Goal: Complete application form: Complete application form

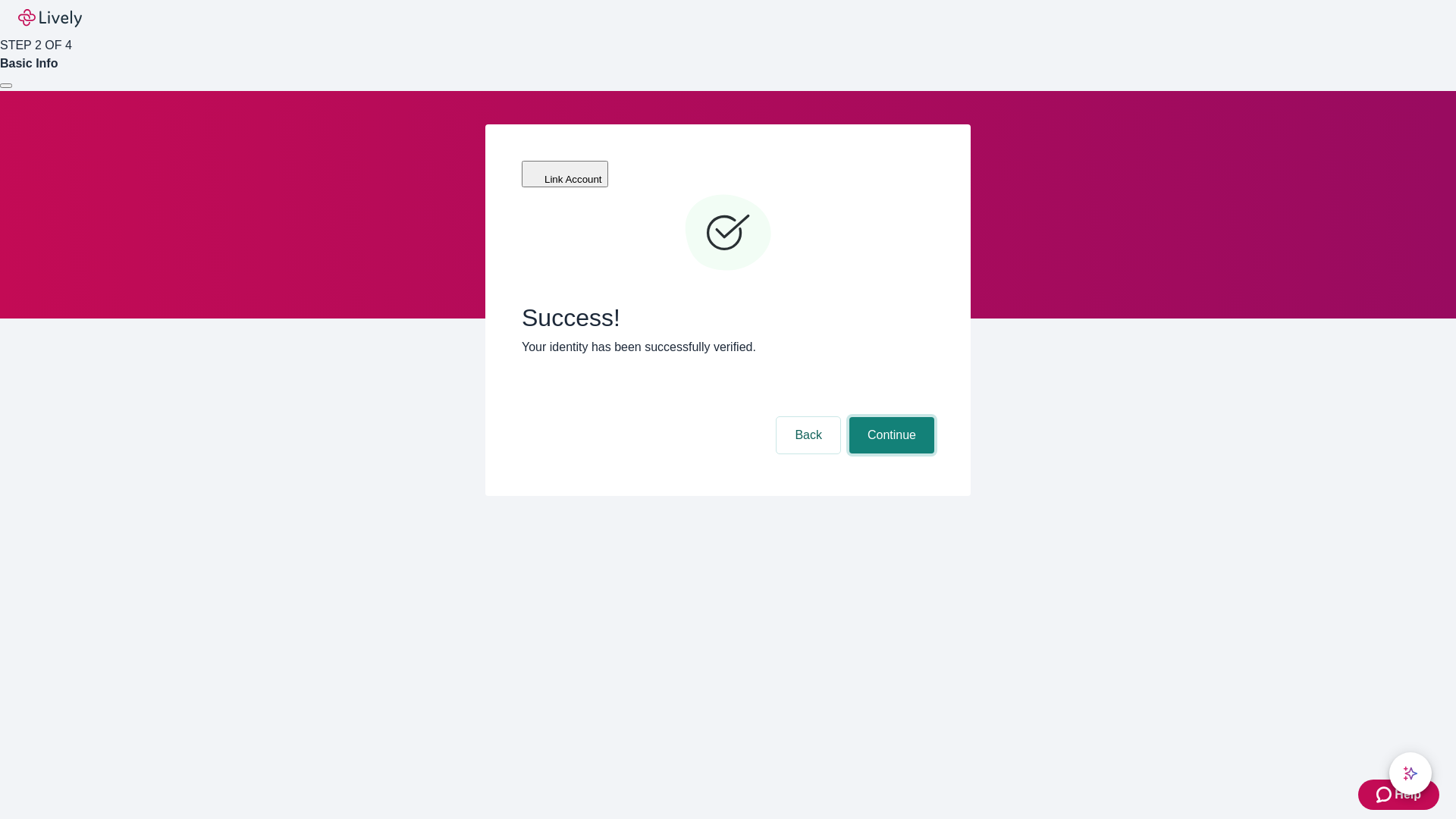
click at [889, 417] on button "Continue" at bounding box center [891, 436] width 85 height 36
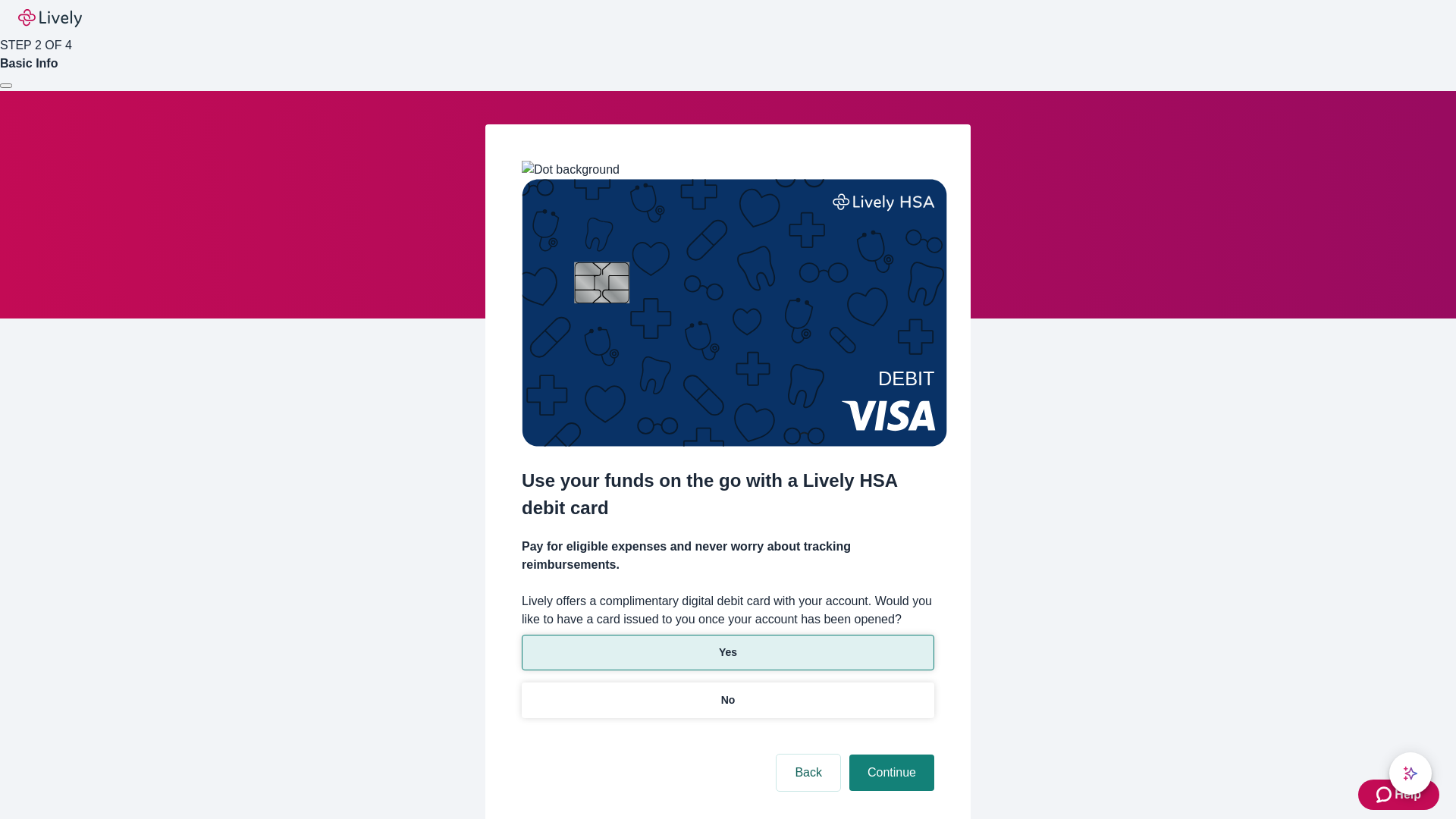
click at [727, 645] on p "Yes" at bounding box center [728, 653] width 18 height 16
click at [889, 754] on button "Continue" at bounding box center [891, 773] width 85 height 36
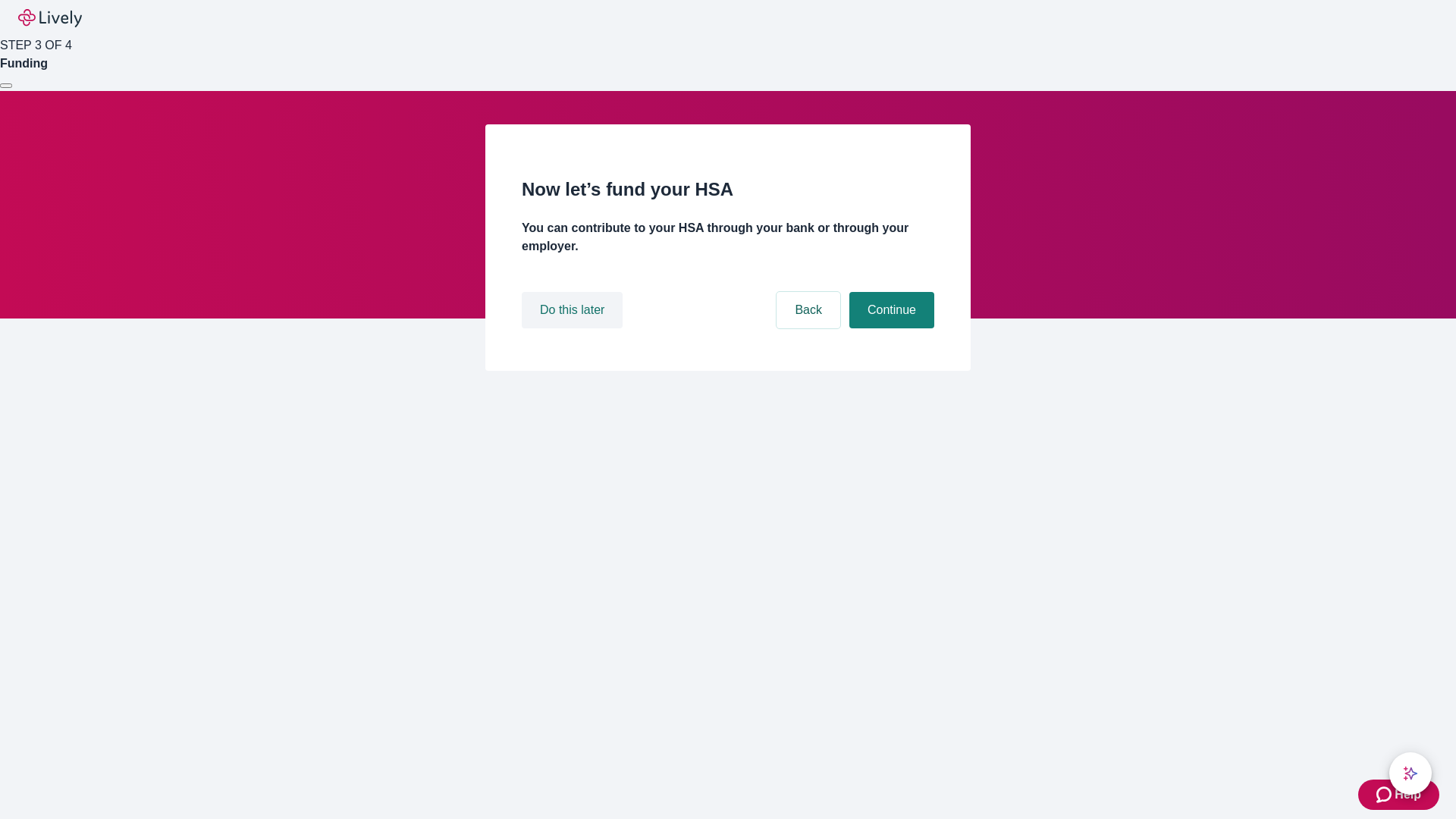
click at [574, 329] on button "Do this later" at bounding box center [572, 311] width 101 height 36
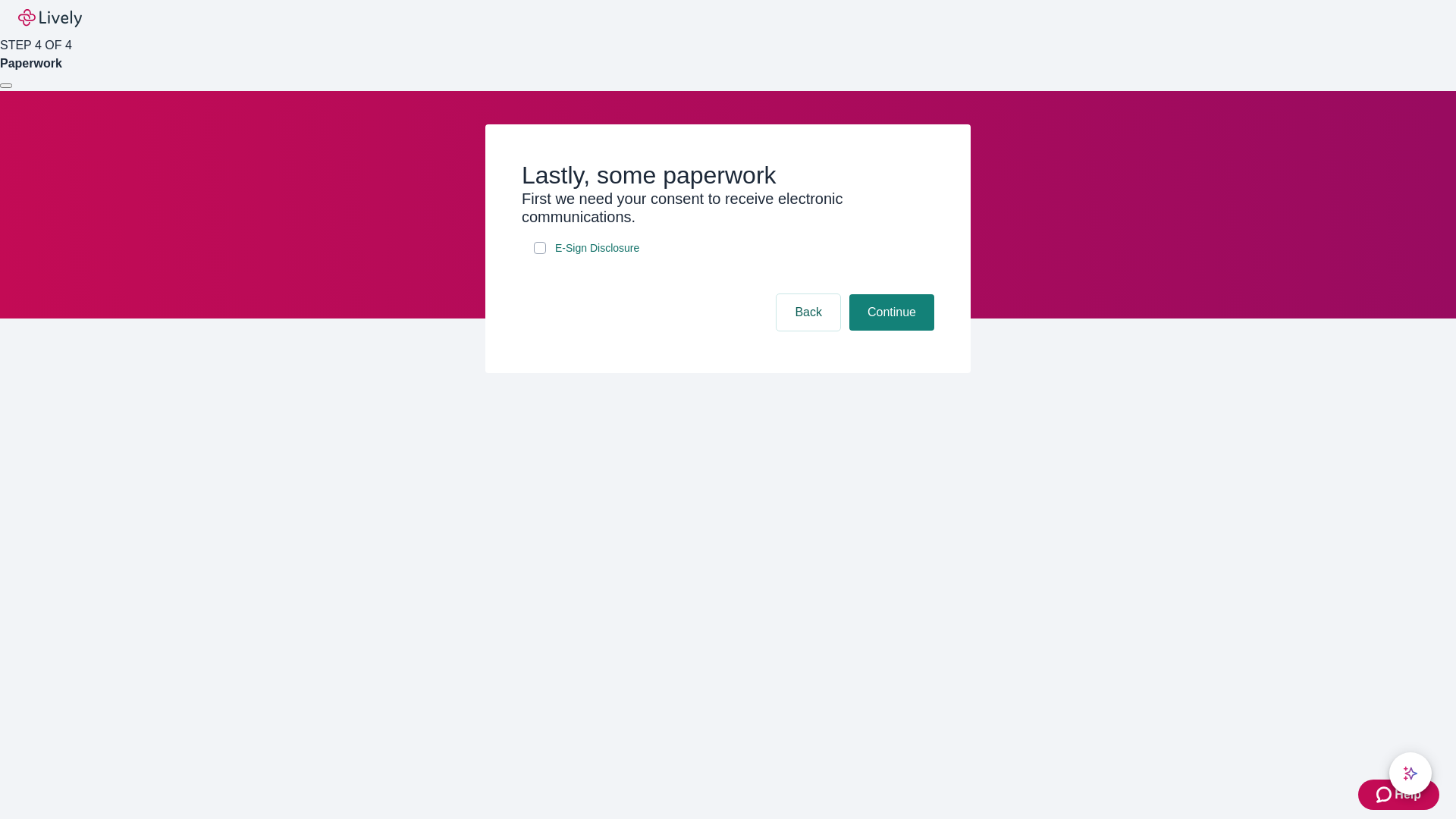
click at [540, 254] on input "E-Sign Disclosure" at bounding box center [540, 248] width 12 height 12
checkbox input "true"
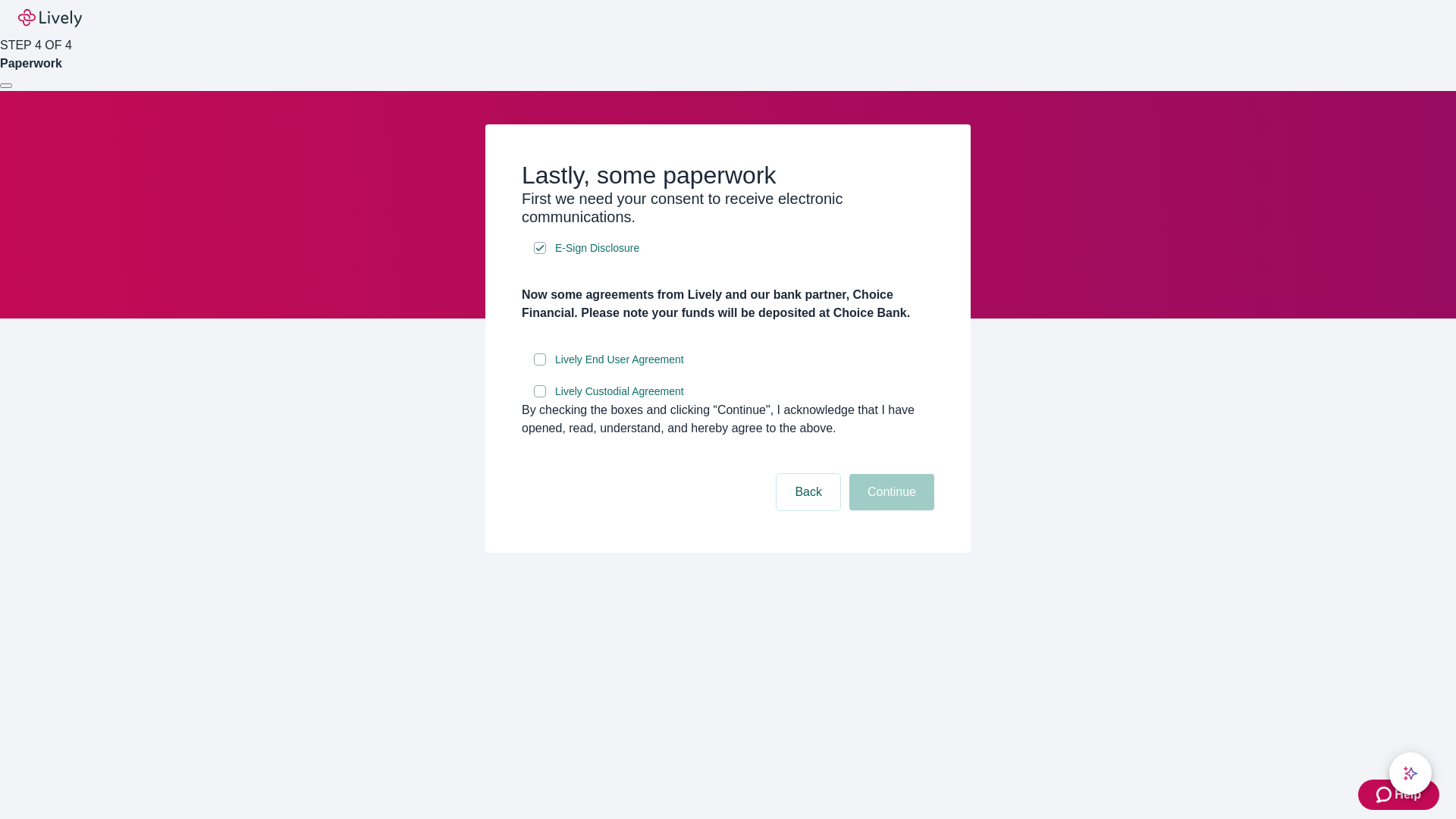
click at [540, 366] on input "Lively End User Agreement" at bounding box center [540, 359] width 12 height 12
checkbox input "true"
click at [540, 397] on input "Lively Custodial Agreement" at bounding box center [540, 391] width 12 height 12
checkbox input "true"
click at [889, 510] on button "Continue" at bounding box center [891, 493] width 85 height 36
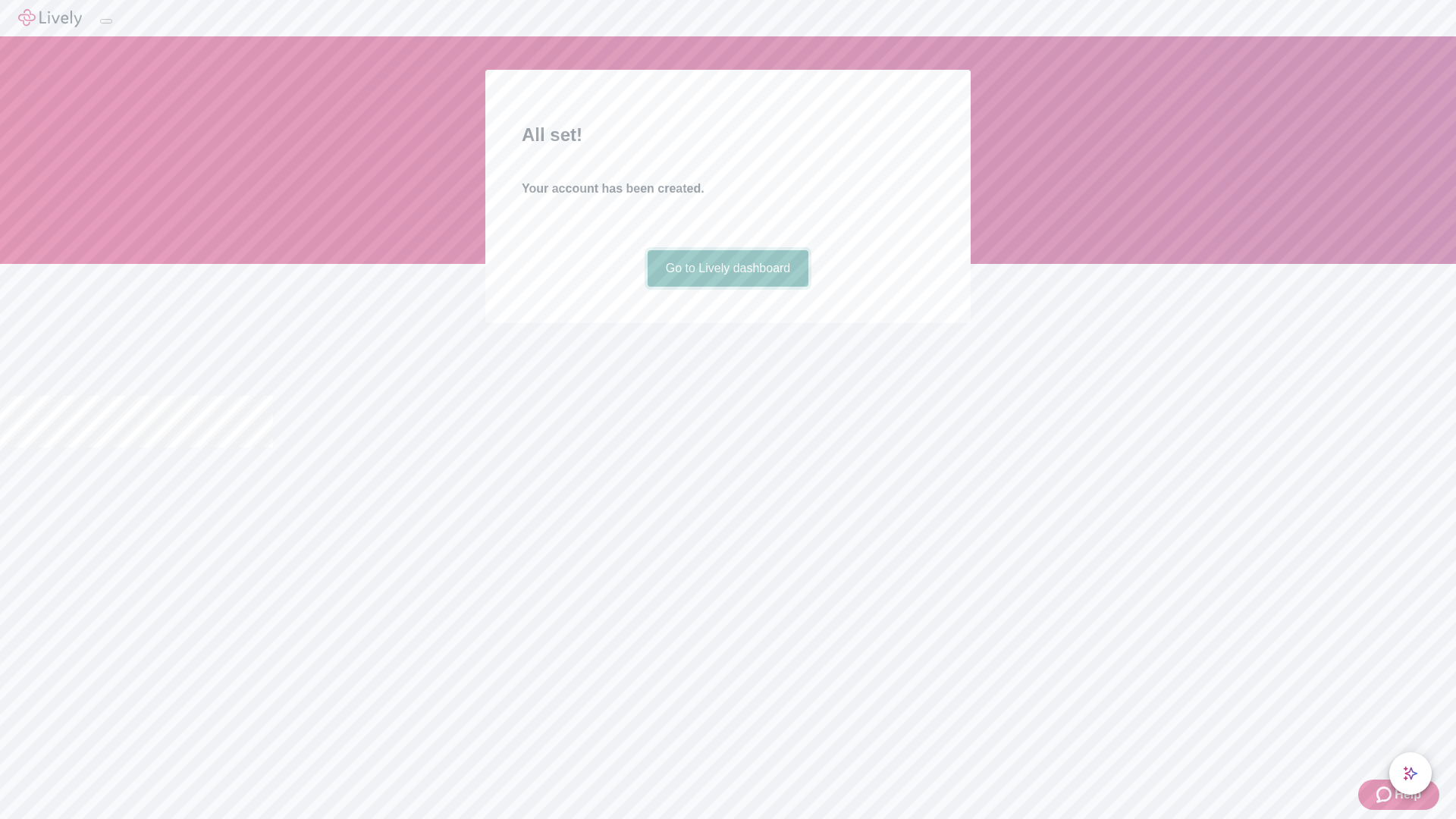
click at [727, 287] on link "Go to Lively dashboard" at bounding box center [728, 268] width 161 height 36
